Goal: Download file/media

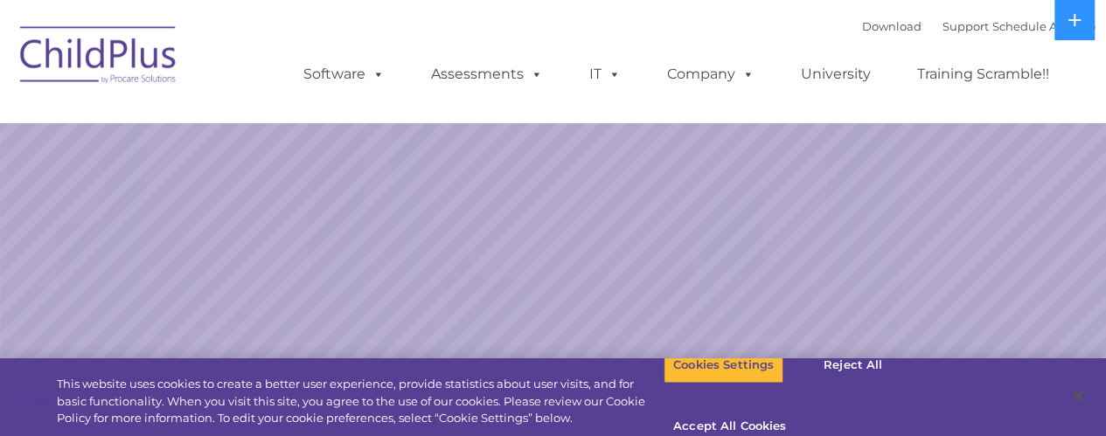
select select "MEDIUM"
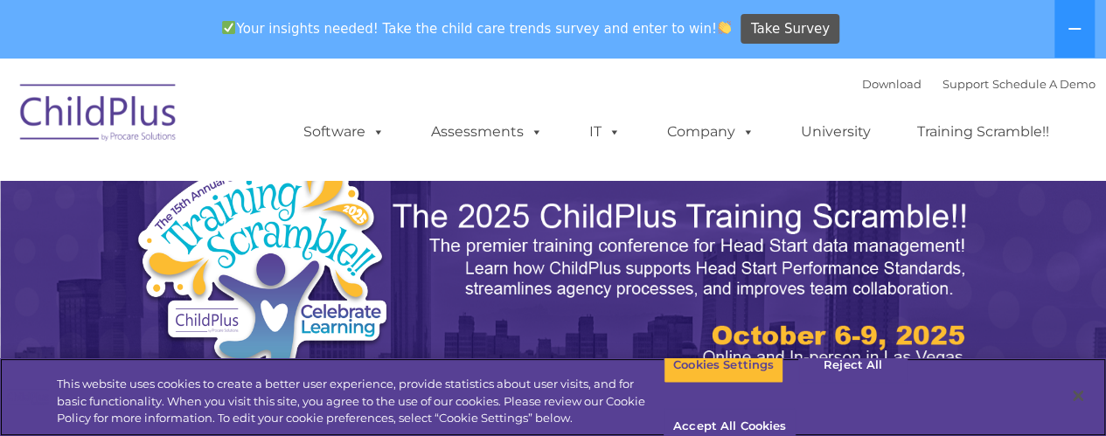
scroll to position [9, 0]
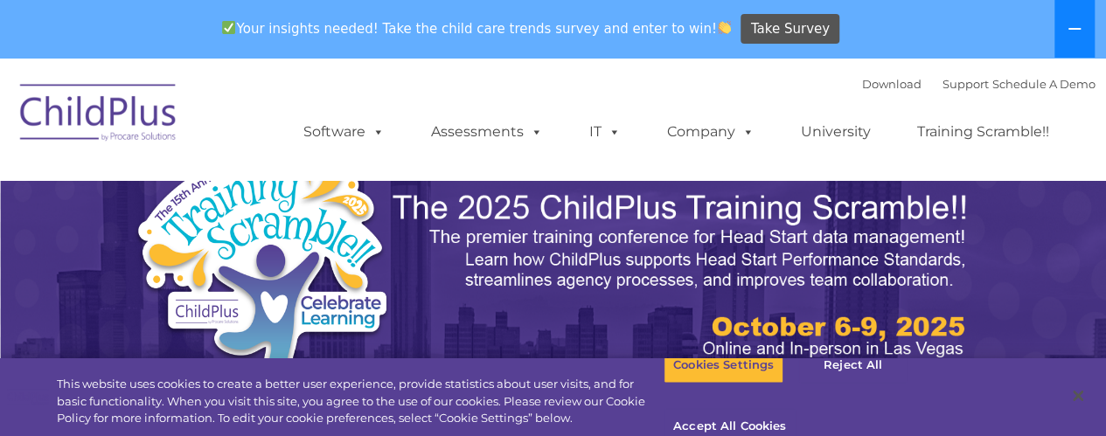
click at [1085, 31] on button at bounding box center [1075, 29] width 40 height 58
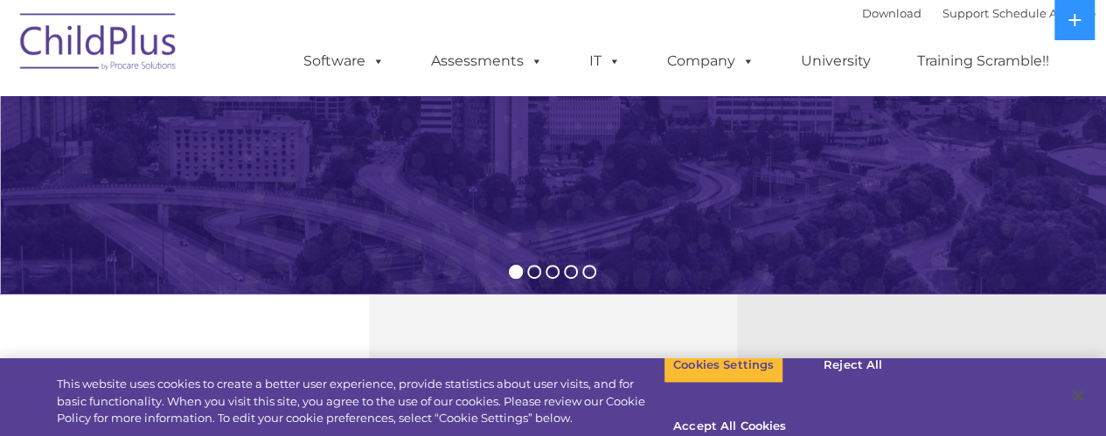
scroll to position [406, 0]
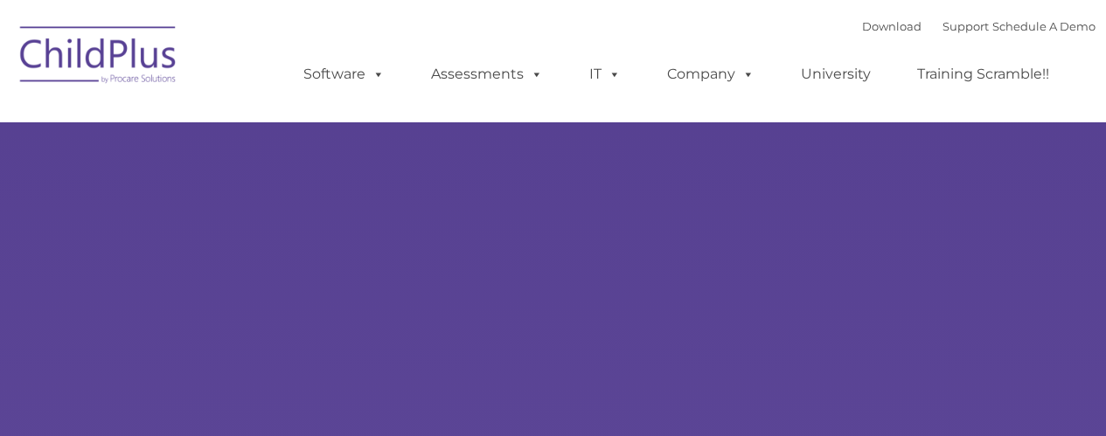
type input ""
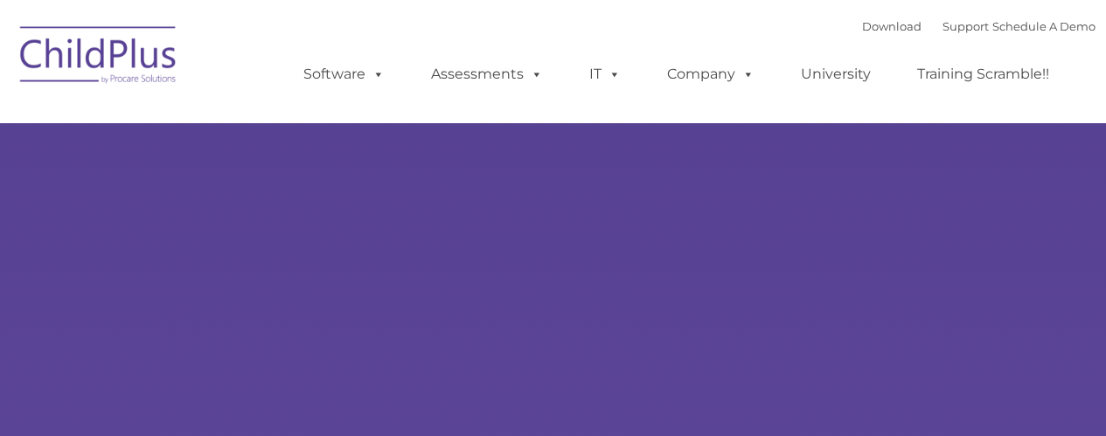
select select "MEDIUM"
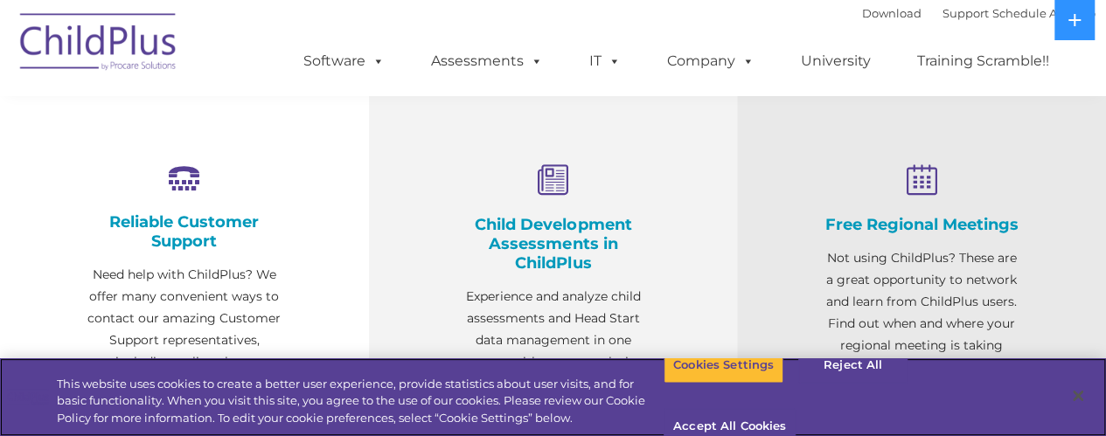
scroll to position [636, 0]
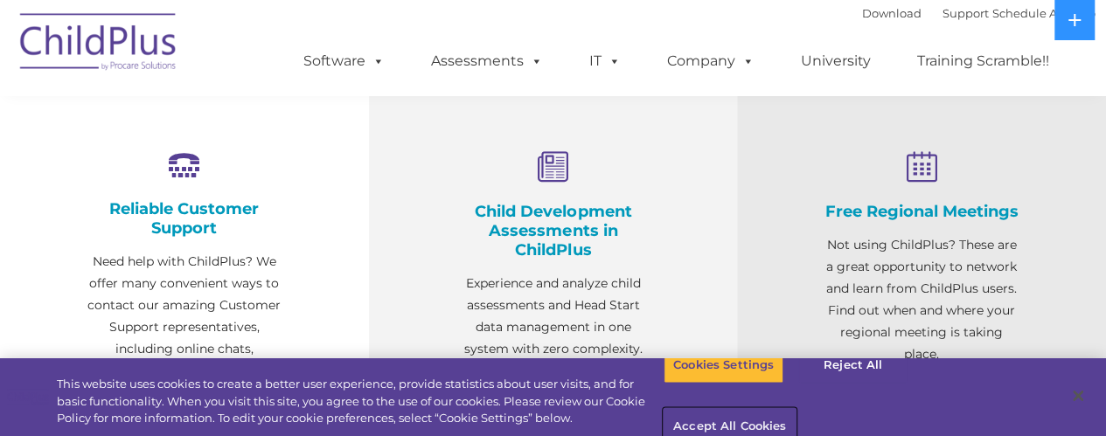
click at [796, 409] on button "Accept All Cookies" at bounding box center [730, 427] width 132 height 37
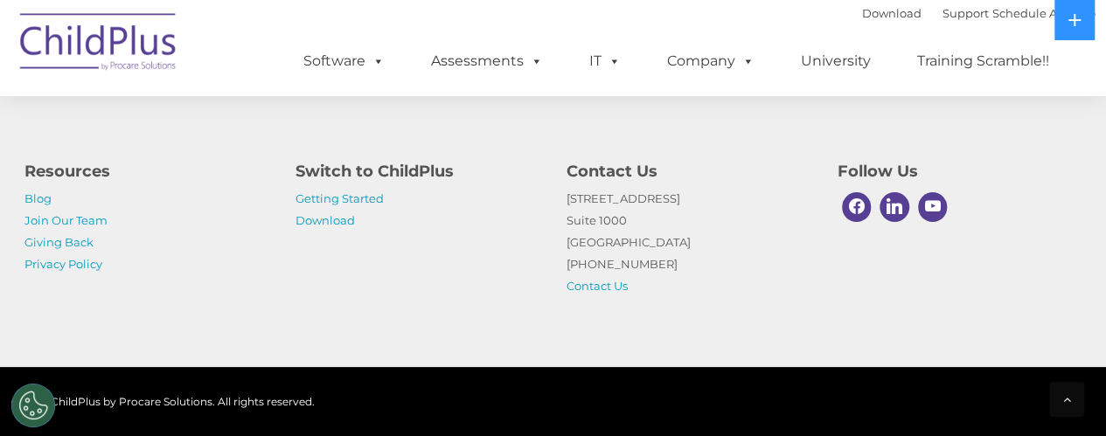
scroll to position [2199, 0]
click at [326, 219] on link "Download" at bounding box center [325, 220] width 59 height 14
